Goal: Information Seeking & Learning: Learn about a topic

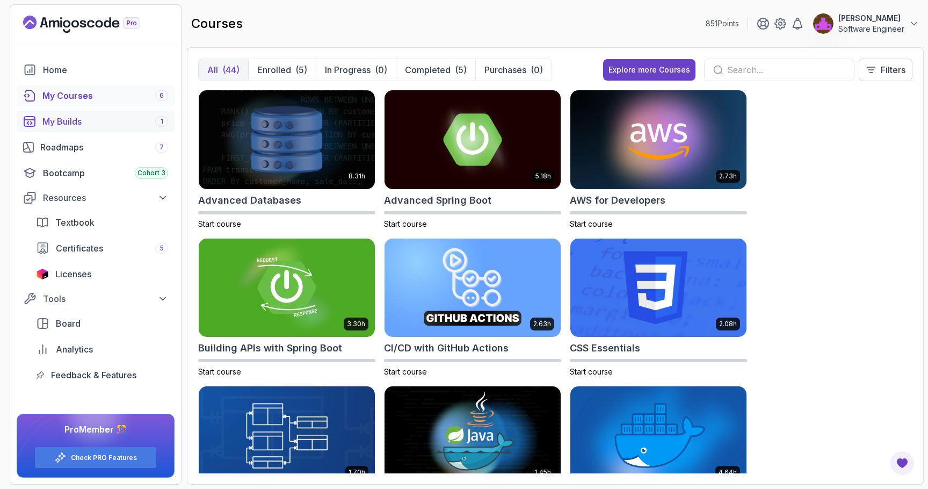
click at [110, 130] on link "My Builds 1" at bounding box center [96, 121] width 158 height 21
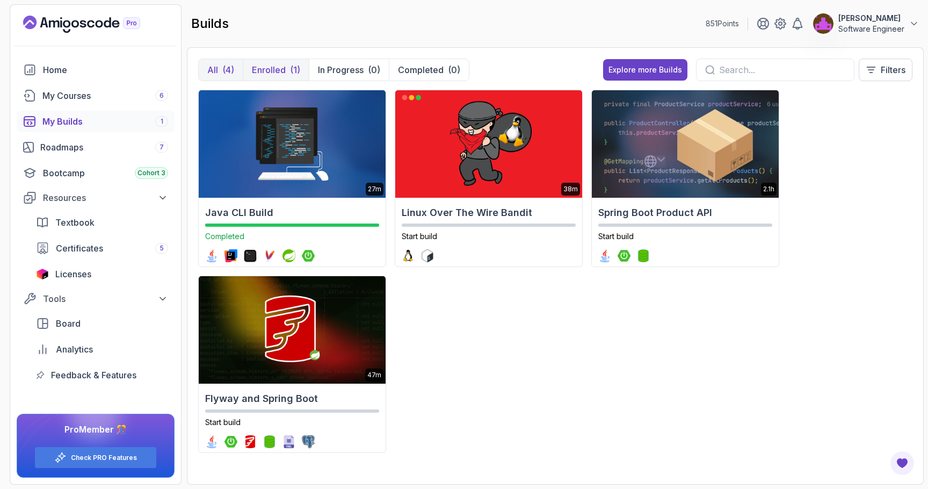
click at [280, 66] on p "Enrolled" at bounding box center [269, 69] width 34 height 13
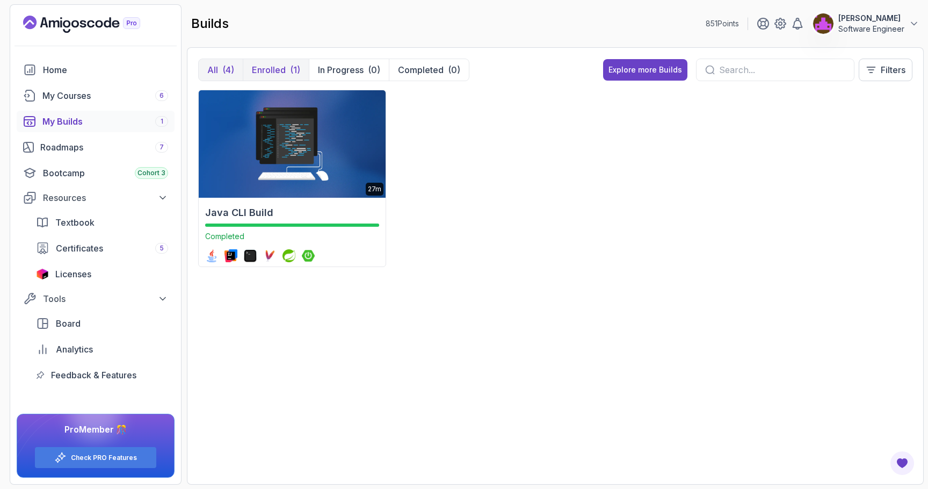
click at [226, 67] on div "(4)" at bounding box center [228, 69] width 12 height 13
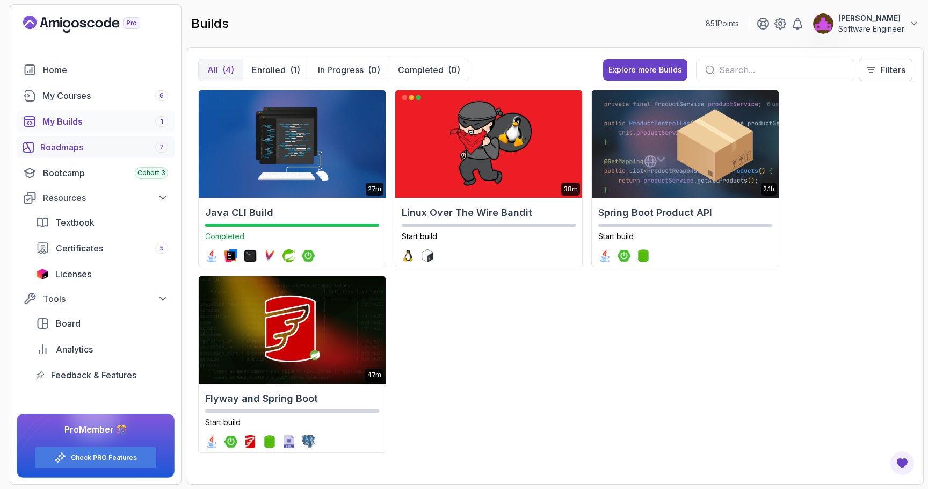
click at [98, 147] on div "Roadmaps 7" at bounding box center [104, 147] width 128 height 13
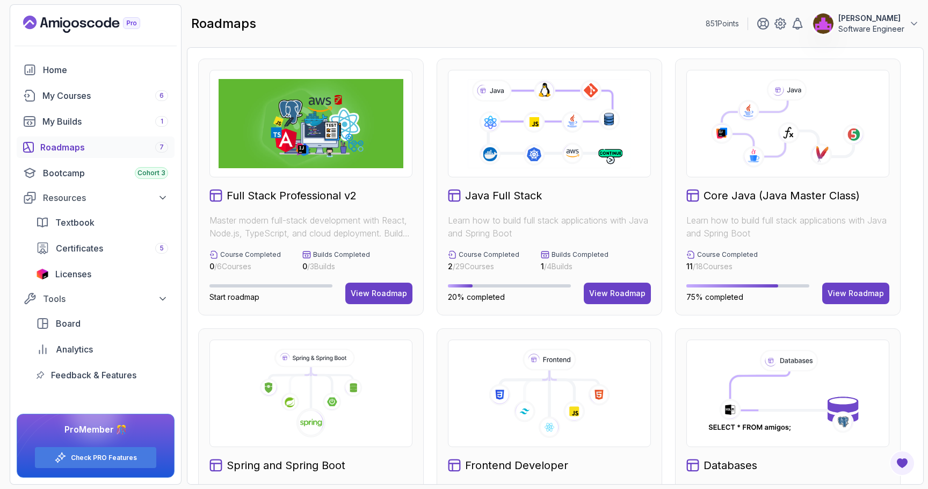
click at [779, 185] on div "Core Java (Java Master Class) Learn how to build full stack applications with J…" at bounding box center [787, 187] width 225 height 257
click at [863, 283] on button "View Roadmap" at bounding box center [855, 292] width 67 height 21
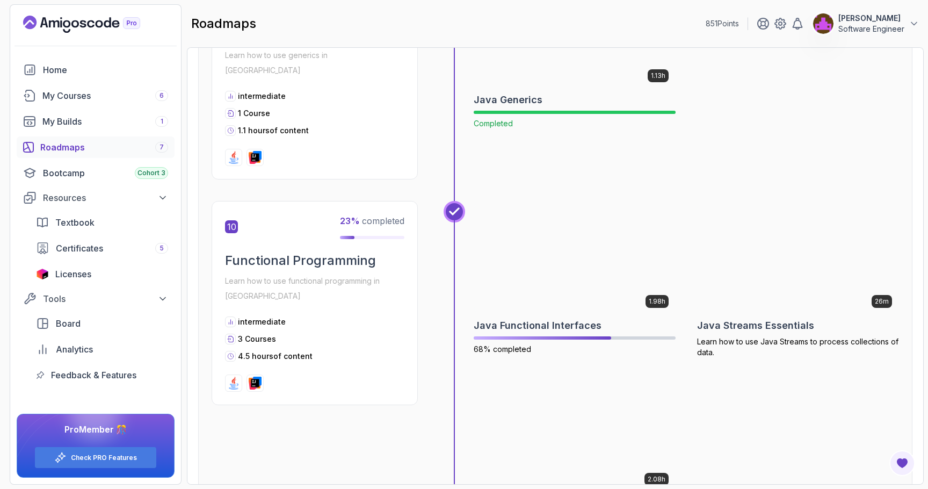
scroll to position [2069, 0]
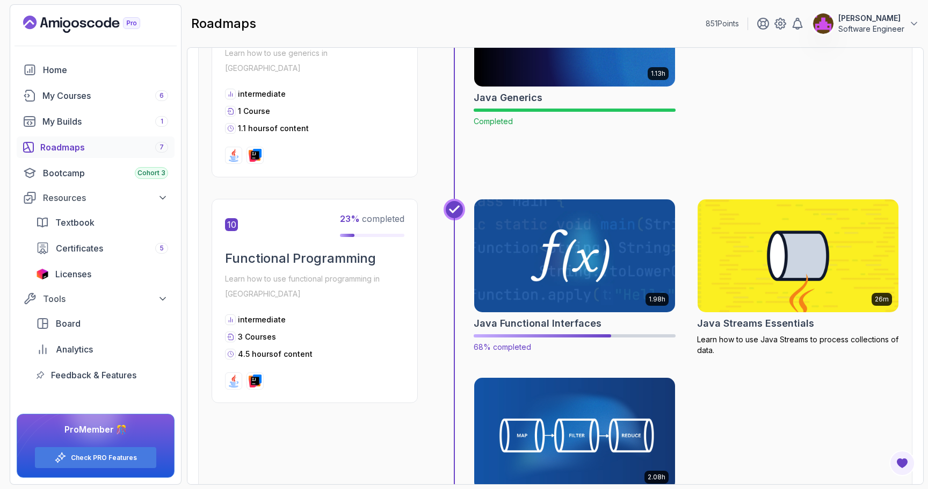
click at [554, 214] on img at bounding box center [574, 255] width 211 height 118
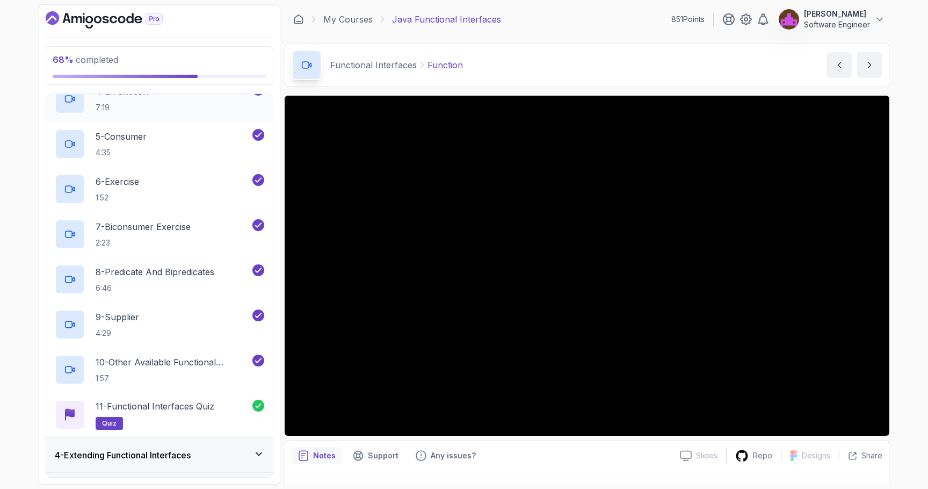
scroll to position [322, 0]
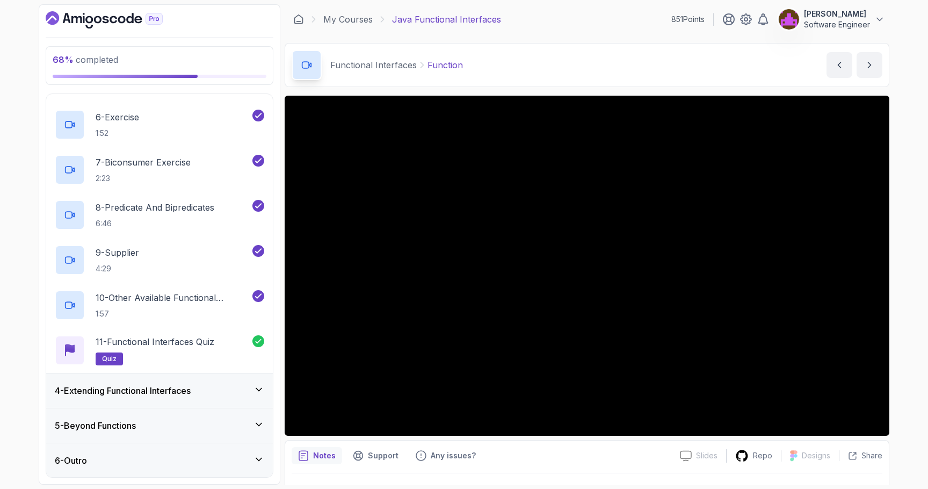
click at [158, 398] on div "4 - Extending Functional Interfaces" at bounding box center [159, 390] width 227 height 34
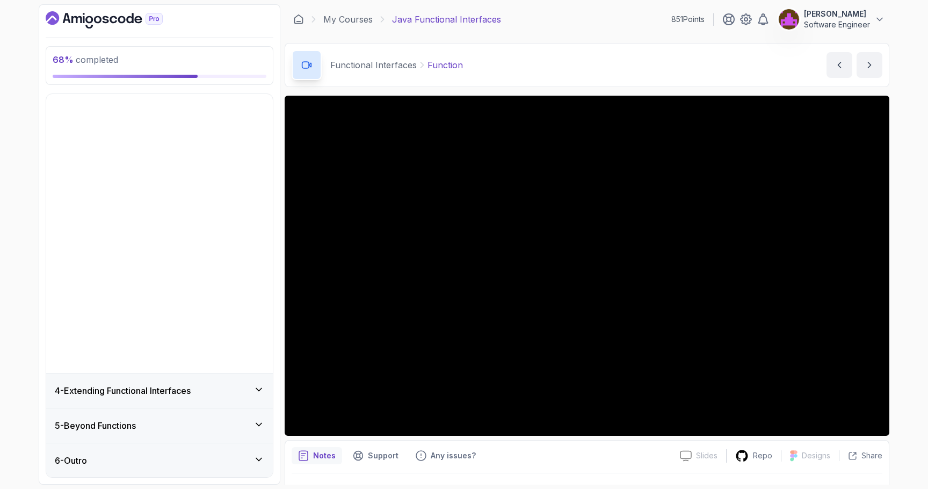
scroll to position [0, 0]
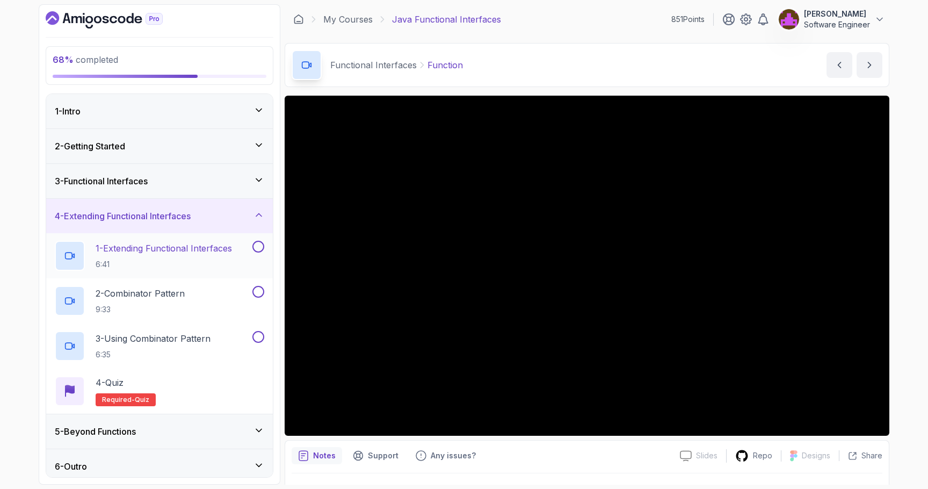
click at [192, 255] on h2 "1 - Extending Functional Interfaces 6:41" at bounding box center [164, 256] width 136 height 28
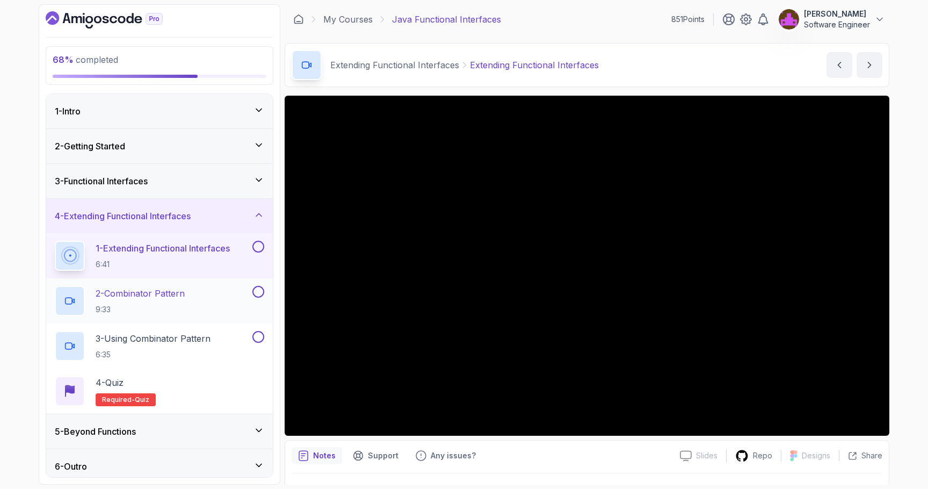
scroll to position [6, 0]
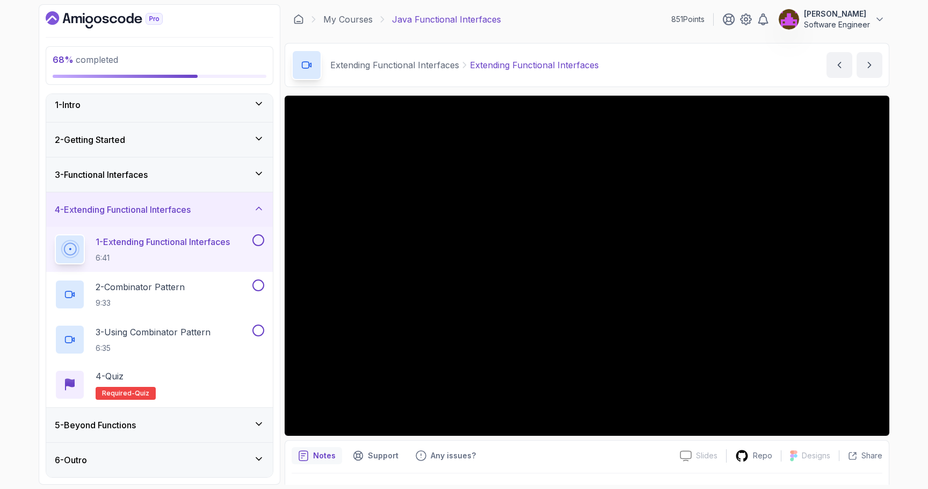
click at [147, 419] on div "5 - Beyond Functions" at bounding box center [159, 424] width 209 height 13
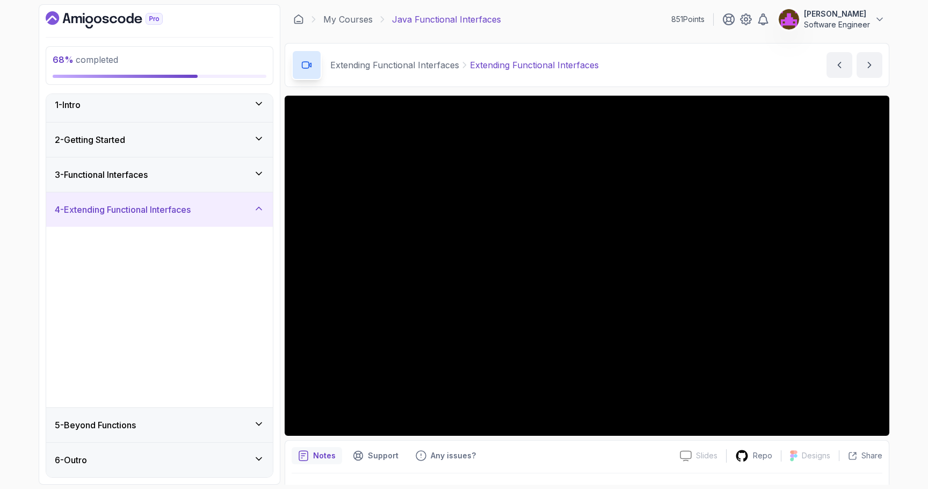
scroll to position [0, 0]
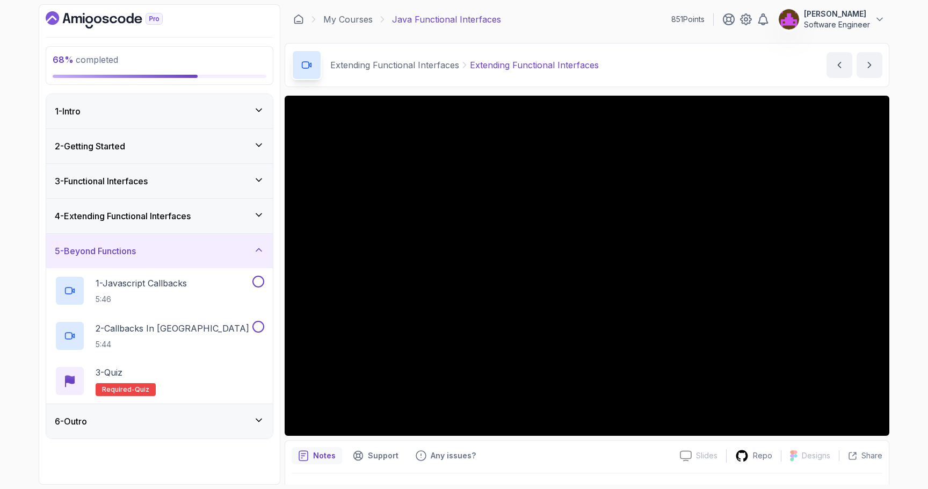
click at [143, 427] on div "6 - Outro" at bounding box center [159, 421] width 227 height 34
